Goal: Task Accomplishment & Management: Manage account settings

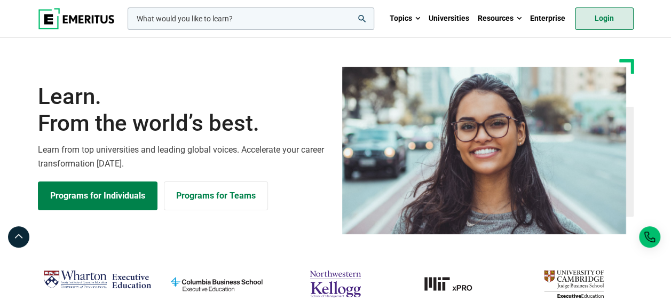
click at [591, 10] on link "Login" at bounding box center [604, 18] width 59 height 22
click at [605, 19] on link "Login" at bounding box center [604, 18] width 59 height 22
